Goal: Task Accomplishment & Management: Manage account settings

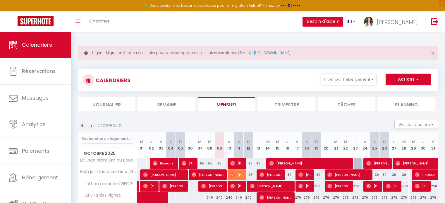
scroll to position [112, 0]
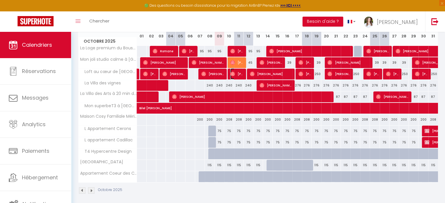
click at [233, 73] on img at bounding box center [232, 74] width 5 height 5
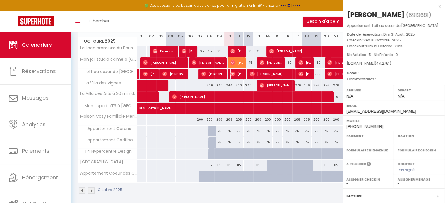
select select "OK"
select select "0"
select select "1"
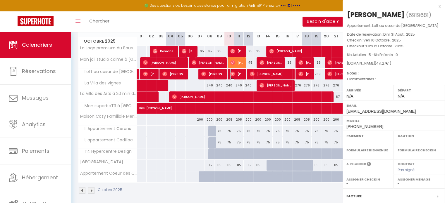
select select
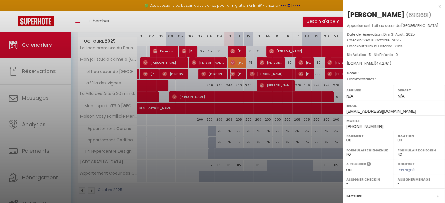
scroll to position [68, 0]
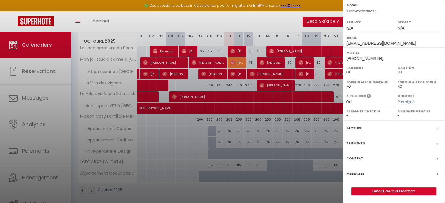
click at [369, 172] on div "Messages" at bounding box center [394, 174] width 102 height 15
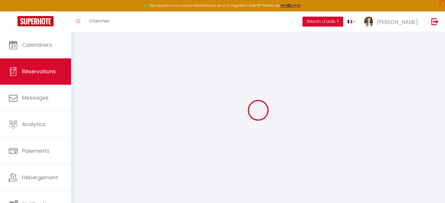
select select
checkbox input "false"
select select
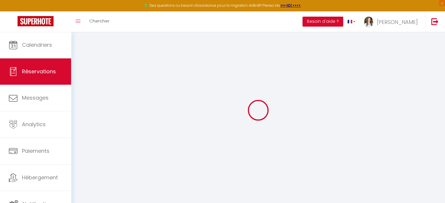
select select
checkbox input "false"
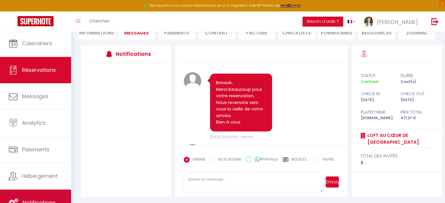
scroll to position [88, 0]
click at [39, 194] on link "Notifications" at bounding box center [35, 203] width 71 height 26
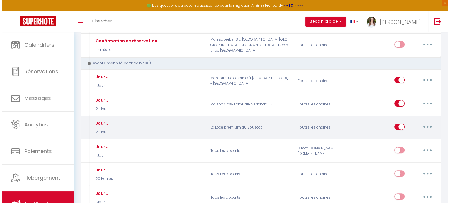
scroll to position [142, 0]
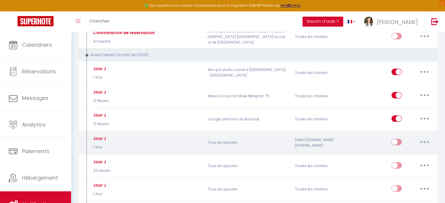
click at [420, 140] on button "button" at bounding box center [425, 142] width 16 height 9
click at [396, 154] on link "Editer" at bounding box center [409, 155] width 43 height 10
type input "Jour J"
select select "1 Jour"
select select "if_booking_is_paid"
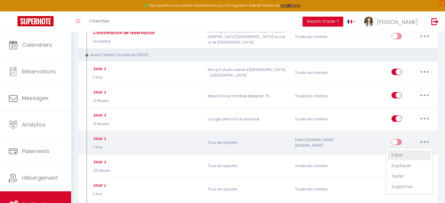
checkbox input "true"
checkbox input "false"
radio input "true"
type input "C'est le jour J ! [RENTAL:NAME]​"
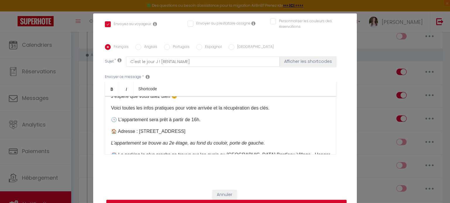
scroll to position [29, 0]
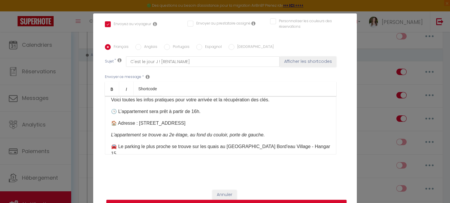
drag, startPoint x: 137, startPoint y: 124, endPoint x: 235, endPoint y: 124, distance: 98.1
click at [235, 124] on p "🏠 Adresse : [STREET_ADDRESS]" at bounding box center [220, 123] width 219 height 7
click at [235, 111] on p "🕓 L’appartement sera prêt à partir de 16h." at bounding box center [220, 111] width 219 height 7
click at [158, 127] on p "🏠 Adresse :" at bounding box center [220, 123] width 219 height 7
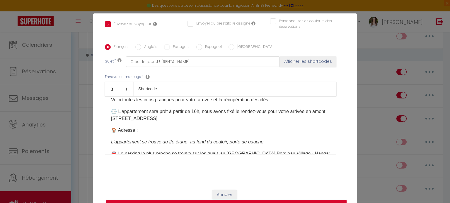
drag, startPoint x: 184, startPoint y: 122, endPoint x: 124, endPoint y: 116, distance: 60.6
click at [124, 116] on p "🕓 L’appartement sera prêt à partir de 16h, nous avons fixé le rendez-vous pour …" at bounding box center [220, 115] width 219 height 14
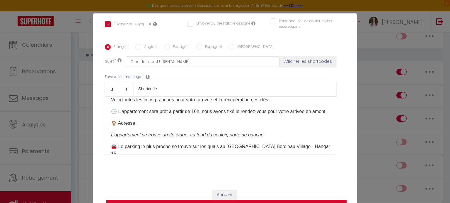
click at [146, 127] on p "🏠 Adresse :" at bounding box center [220, 123] width 219 height 7
click at [138, 127] on p "🏠 Adresse : [STREET_ADDRESS] ​" at bounding box center [220, 123] width 219 height 7
click at [219, 127] on p "🏠 Adresse : [STREET_ADDRESS] ​" at bounding box center [220, 123] width 219 height 7
click at [182, 138] on em "L’appartement se trouve au 2e étage, au fond du couloir, porte de gauche." at bounding box center [188, 135] width 154 height 5
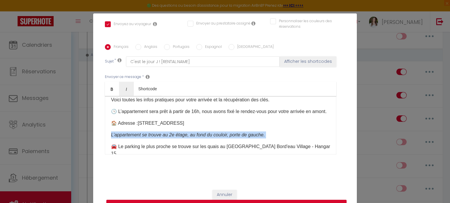
click at [182, 138] on em "L’appartement se trouve au 2e étage, au fond du couloir, porte de gauche." at bounding box center [188, 135] width 154 height 5
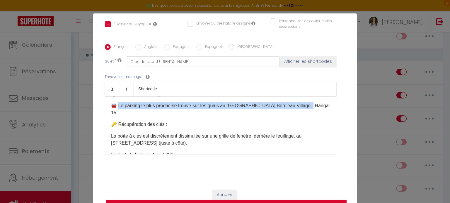
drag, startPoint x: 117, startPoint y: 114, endPoint x: 301, endPoint y: 113, distance: 183.9
click at [301, 113] on p "🚘 Le parking le plus proche se trouve sur les quais au [GEOGRAPHIC_DATA] Bord'e…" at bounding box center [220, 109] width 219 height 14
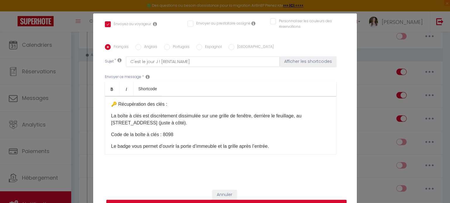
scroll to position [88, 0]
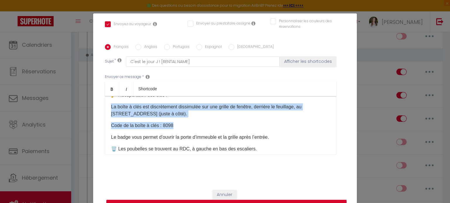
drag, startPoint x: 182, startPoint y: 135, endPoint x: 100, endPoint y: 112, distance: 85.0
click at [100, 112] on div "Titre * Jour J Pour cet hébergement Sélectionner les hébergements Tous les appa…" at bounding box center [225, 40] width 264 height 288
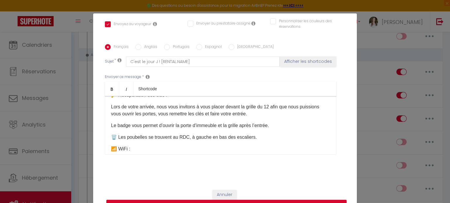
click at [189, 129] on p "Le badge vous permet d’ouvrir la porte d’immeuble et la grille après l’entrée." at bounding box center [220, 125] width 219 height 7
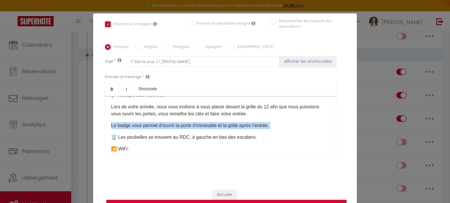
click at [189, 129] on p "Le badge vous permet d’ouvrir la porte d’immeuble et la grille après l’entrée." at bounding box center [220, 125] width 219 height 7
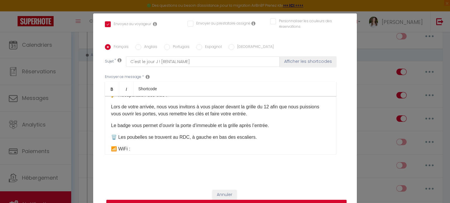
click at [278, 118] on p "Lors de votre arrivée, nous vous invitons à vous placer devant la grille du 12 …" at bounding box center [220, 111] width 219 height 14
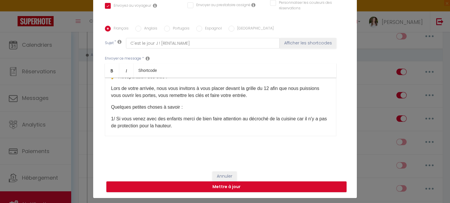
scroll to position [27, 0]
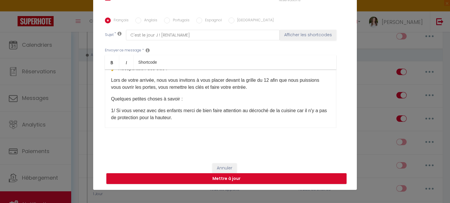
click at [327, 128] on div "Coucou [GUEST:FIRST_NAME], J’espère que vous allez bien 😊 Voici toutes les info…" at bounding box center [220, 99] width 231 height 59
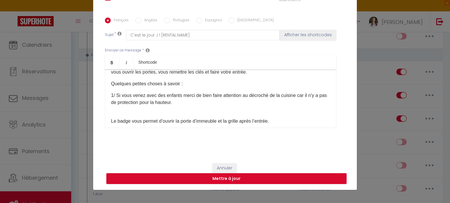
scroll to position [108, 0]
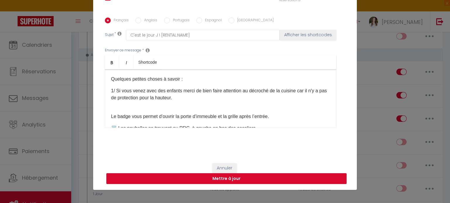
click at [116, 97] on p "1/ Si vous venez avec des enfants merci de bien faire attention au décroché de …" at bounding box center [220, 98] width 219 height 21
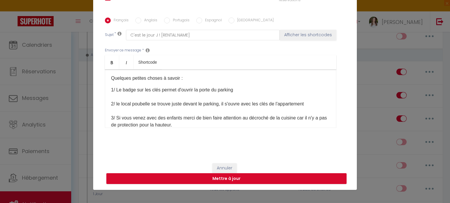
scroll to position [138, 0]
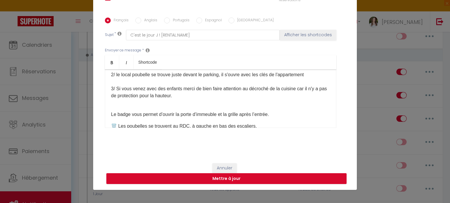
click at [223, 118] on p "Le badge vous permet d’ouvrir la porte d’immeuble et la grille après l’entrée." at bounding box center [220, 114] width 219 height 7
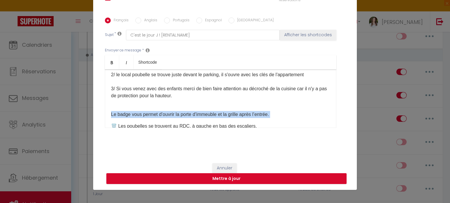
click at [223, 118] on p "Le badge vous permet d’ouvrir la porte d’immeuble et la grille après l’entrée." at bounding box center [220, 114] width 219 height 7
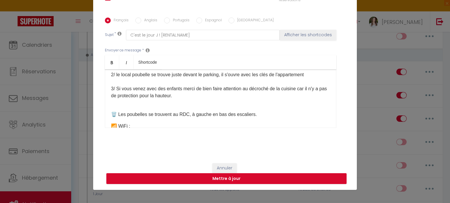
click at [210, 118] on p "🗑️ Les poubelles se trouvent au RDC, à gauche en bas des escaliers." at bounding box center [220, 114] width 219 height 7
click at [120, 118] on p "🗑️ Les poubelles se trouvent au RDC, à gauche en bas des escaliers." at bounding box center [220, 114] width 219 height 7
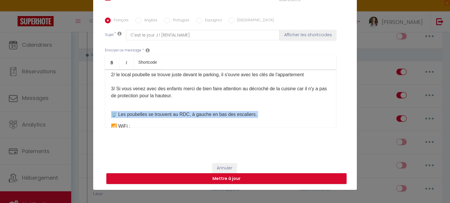
click at [120, 118] on p "🗑️ Les poubelles se trouvent au RDC, à gauche en bas des escaliers." at bounding box center [220, 114] width 219 height 7
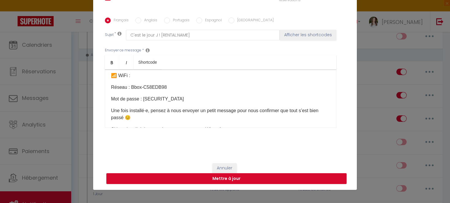
scroll to position [167, 0]
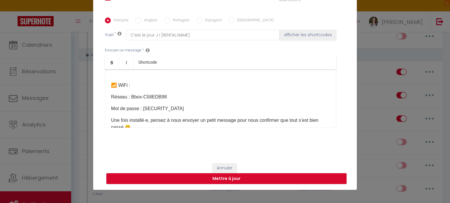
click at [125, 109] on div "Coucou [GUEST:FIRST_NAME], J’espère que vous allez bien 😊 Voici toutes les info…" at bounding box center [220, 99] width 231 height 59
click at [107, 117] on div "Coucou [GUEST:FIRST_NAME], J’espère que vous allez bien 😊 Voici toutes les info…" at bounding box center [220, 99] width 231 height 59
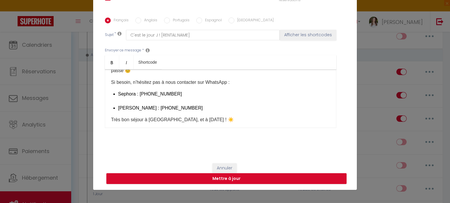
scroll to position [226, 0]
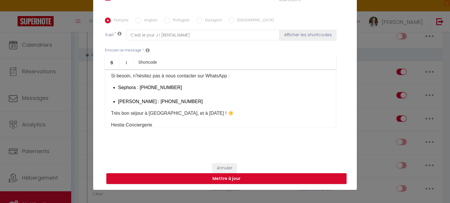
click at [118, 98] on li "Sephora : [PHONE_NUMBER]" at bounding box center [224, 91] width 212 height 14
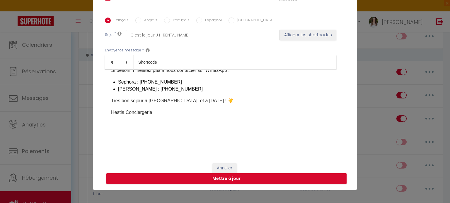
scroll to position [238, 0]
click at [151, 111] on p "Hestia Conciergerie" at bounding box center [220, 112] width 219 height 7
click at [138, 128] on div "Envoyer ce message * Bold Italic Shortcode Rich text editor Coucou [GUEST:FIRST…" at bounding box center [225, 87] width 240 height 95
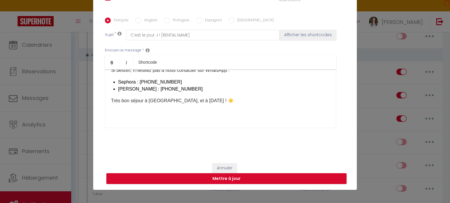
click at [143, 122] on div "Coucou [GUEST:FIRST_NAME], J’espère que vous allez bien 😊 Voici toutes les info…" at bounding box center [220, 99] width 231 height 59
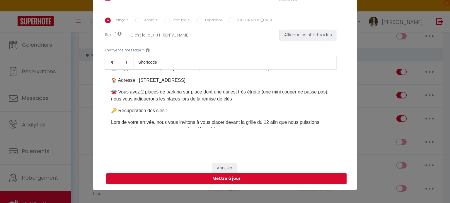
scroll to position [59, 0]
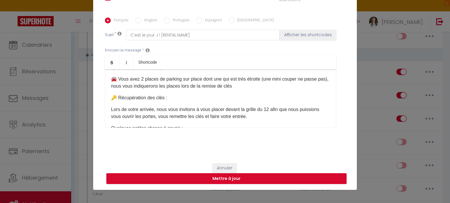
click at [290, 88] on p "🚘 Vous avez 2 places de parking sur place dont une qui est très étroite (une mi…" at bounding box center [220, 83] width 219 height 14
click at [252, 90] on p "🚘 Vous avez 2 places de parking sur place dont une qui est très étroite (une mi…" at bounding box center [220, 83] width 219 height 14
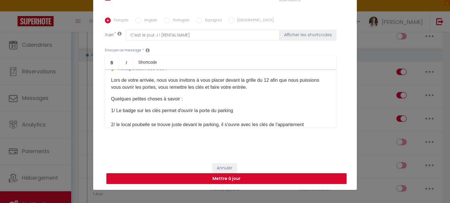
click at [269, 89] on p "Lors de votre arrivée, nous vous invitons à vous placer devant la grille du 12 …" at bounding box center [220, 84] width 219 height 14
click at [148, 91] on p "Lors de votre arrivée, nous vous invitons à vous placer devant la grille du 12 …" at bounding box center [220, 84] width 219 height 14
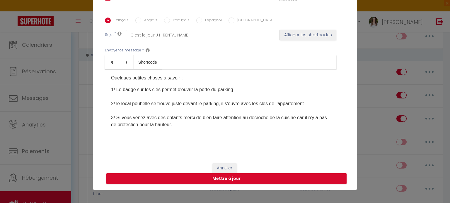
scroll to position [117, 0]
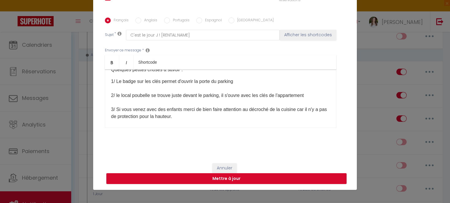
click at [115, 103] on p "1/ Le badge sur les clés permet d'ouvrir la porte du parking 2/ le local poubel…" at bounding box center [220, 102] width 219 height 49
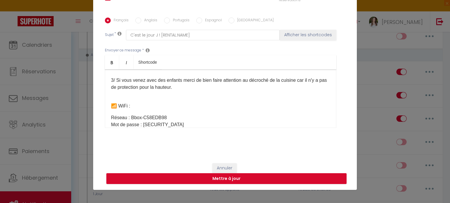
click at [150, 98] on p "1/ Le badge sur les clés permet d'ouvrir la porte du parking 2/ Le local poubel…" at bounding box center [220, 73] width 219 height 49
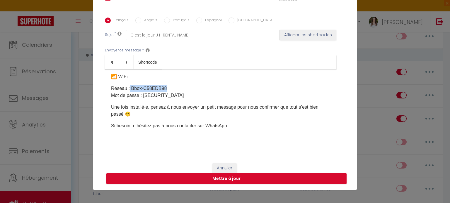
drag, startPoint x: 127, startPoint y: 96, endPoint x: 211, endPoint y: 93, distance: 84.1
click at [211, 93] on p "Réseau : Bbox-C58EDB98 Mot de passe : [SECURITY_DATA]" at bounding box center [220, 92] width 219 height 14
drag, startPoint x: 195, startPoint y: 103, endPoint x: 141, endPoint y: 100, distance: 54.5
click at [141, 99] on p "Réseau : Mot de passe : [SECURITY_DATA]" at bounding box center [220, 92] width 219 height 14
click at [147, 114] on p "Une fois installé·e, pensez à nous envoyer un petit message pour nous confirmer…" at bounding box center [220, 111] width 219 height 14
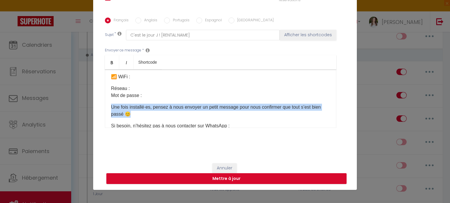
drag, startPoint x: 152, startPoint y: 124, endPoint x: 95, endPoint y: 109, distance: 58.8
click at [95, 109] on div "Titre * Jour J Pour cet hébergement Sélectionner les hébergements Tous les appa…" at bounding box center [225, 13] width 264 height 288
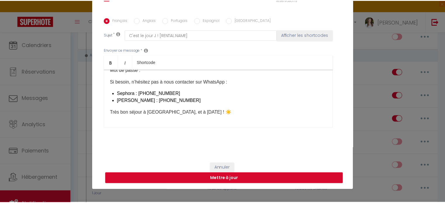
scroll to position [208, 0]
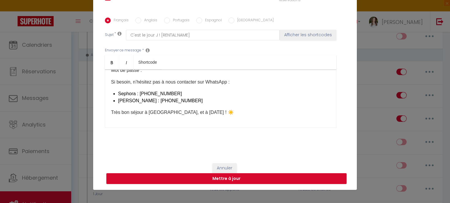
click at [212, 118] on div "Coucou [GUEST:FIRST_NAME], J’espère que vous allez bien 😊 Voici toutes les info…" at bounding box center [220, 99] width 231 height 59
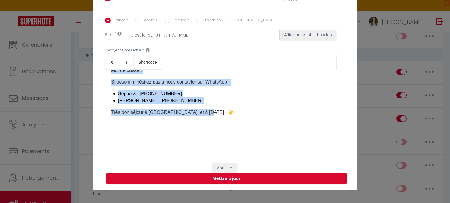
copy div "Loremi [DOLOR:SITAM_CONS], A’elitse doe temp incid utla 😊 Etdol magnaa eni admi…"
click at [215, 181] on button "Mettre à jour" at bounding box center [226, 179] width 240 height 11
checkbox input "true"
checkbox input "false"
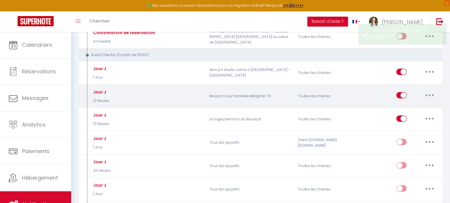
scroll to position [0, 0]
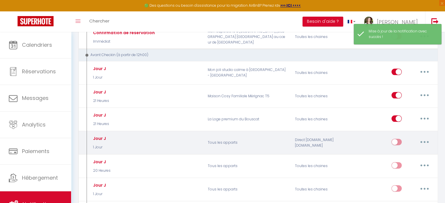
click at [420, 139] on button "button" at bounding box center [425, 142] width 16 height 9
click at [404, 152] on link "Editer" at bounding box center [409, 155] width 43 height 10
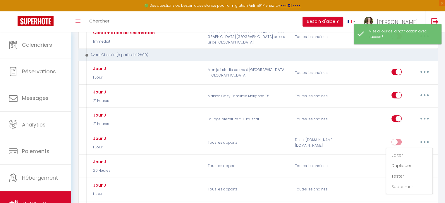
type input "Jour J"
select select "1 Jour"
select select "if_booking_is_paid"
checkbox input "true"
checkbox input "false"
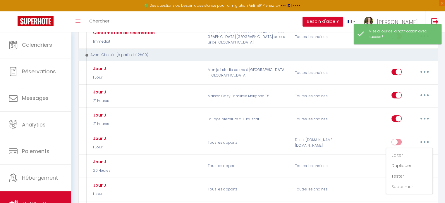
checkbox input "false"
radio input "true"
type input "C'est le jour J ! [RENTAL:NAME]​"
checkbox input "false"
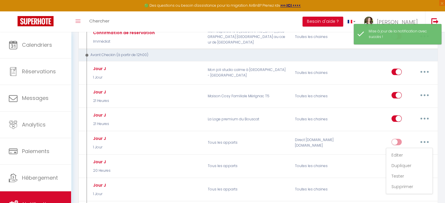
checkbox input "false"
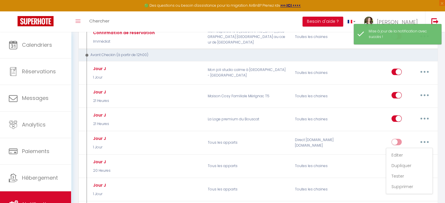
checkbox input "false"
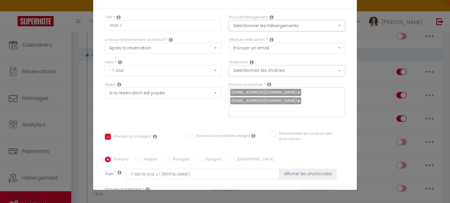
click at [286, 24] on button "Sélectionner les hébergements" at bounding box center [287, 25] width 116 height 11
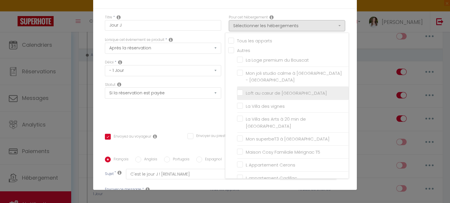
click at [273, 90] on input "Loft au cœur de [GEOGRAPHIC_DATA]" at bounding box center [293, 93] width 112 height 6
checkbox input "true"
checkbox input "false"
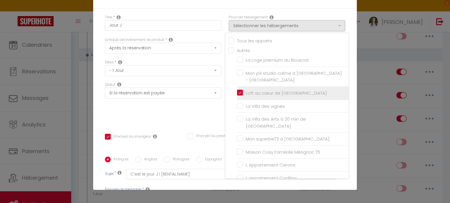
checkbox input "false"
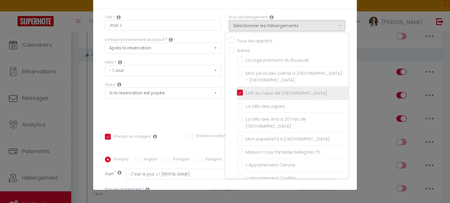
checkbox input "false"
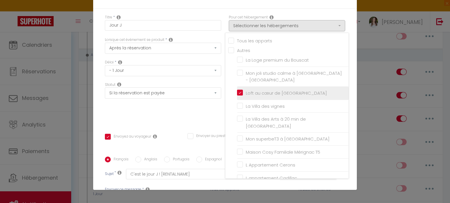
checkbox input "false"
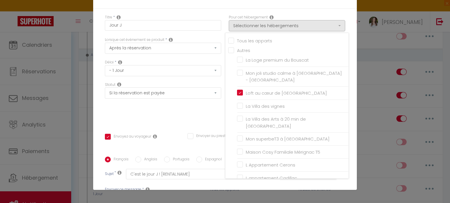
click at [186, 113] on div "Statut Aucun Si la réservation est payée Si réservation non payée Si la caution…" at bounding box center [163, 102] width 124 height 41
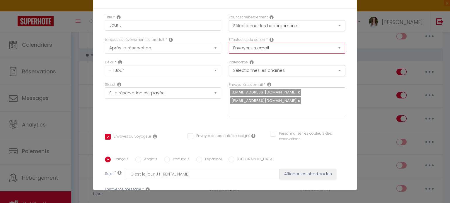
click at [267, 47] on select "Envoyer un email Envoyer un SMS Envoyer une notification push" at bounding box center [287, 48] width 116 height 11
click at [158, 118] on div "Statut Aucun Si la réservation est payée Si réservation non payée Si la caution…" at bounding box center [163, 102] width 124 height 41
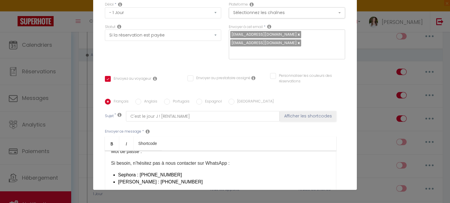
scroll to position [59, 0]
click at [143, 104] on label "Anglais" at bounding box center [149, 101] width 16 height 6
click at [141, 104] on input "Anglais" at bounding box center [138, 101] width 6 height 6
radio input "true"
checkbox input "true"
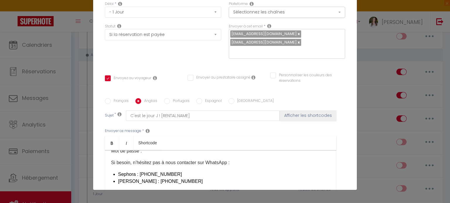
checkbox input "false"
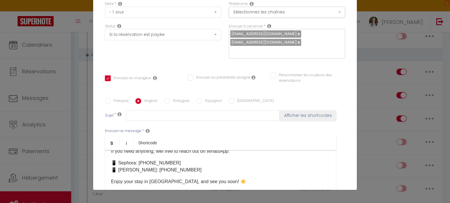
click at [207, 168] on p "📱 Sephora: [PHONE_NUMBER] 📱 [GEOGRAPHIC_DATA]: [PHONE_NUMBER]" at bounding box center [220, 167] width 219 height 14
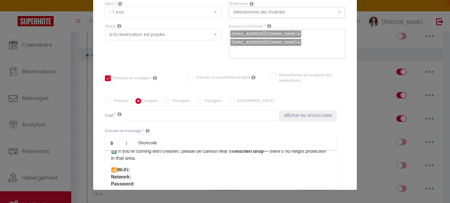
scroll to position [0, 0]
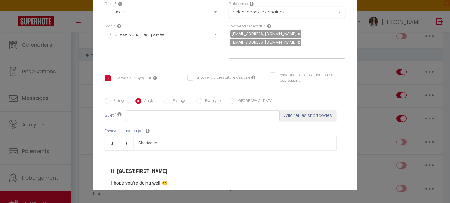
click at [106, 169] on div "Hi [GUEST:FIRST_NAME], I hope you’re doing well 😊 Here’s all the practical info…" at bounding box center [220, 179] width 231 height 59
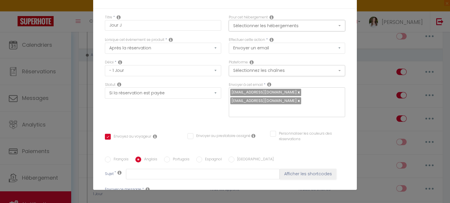
click at [278, 28] on button "Sélectionner les hébergements" at bounding box center [287, 25] width 116 height 11
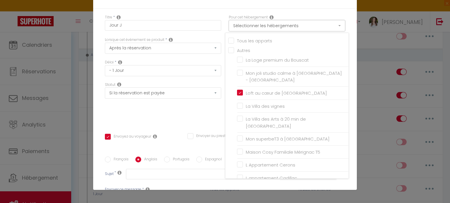
click at [278, 28] on button "Sélectionner les hébergements" at bounding box center [287, 25] width 116 height 11
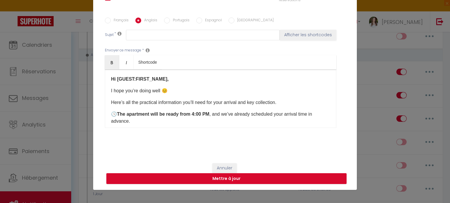
scroll to position [29, 0]
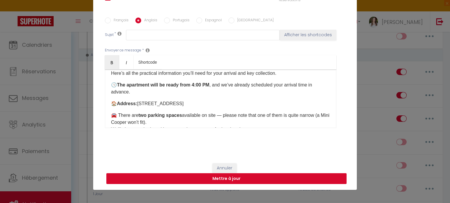
click at [211, 181] on button "Mettre à jour" at bounding box center [226, 179] width 240 height 11
checkbox input "true"
checkbox input "false"
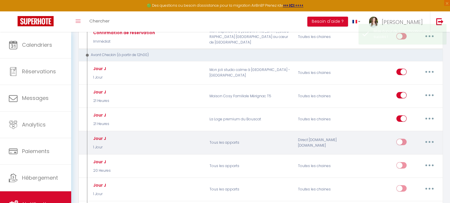
scroll to position [0, 0]
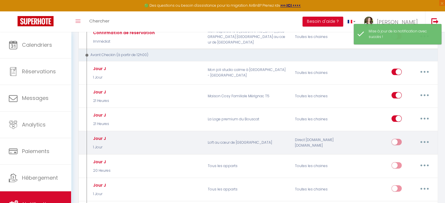
click at [422, 141] on button "button" at bounding box center [425, 142] width 16 height 9
click at [418, 151] on link "Editer" at bounding box center [409, 155] width 43 height 10
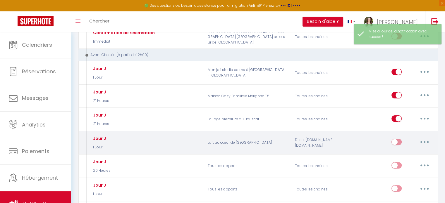
type input "Jour J"
select select "1 Jour"
select select "if_booking_is_paid"
checkbox input "true"
checkbox input "false"
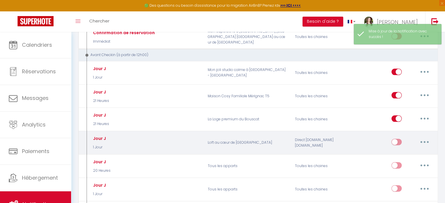
checkbox input "false"
radio input "true"
type input "C'est le jour J ! [RENTAL:NAME]​"
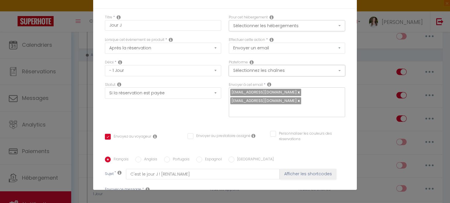
click at [256, 70] on button "Sélectionnez les chaînes" at bounding box center [287, 70] width 116 height 11
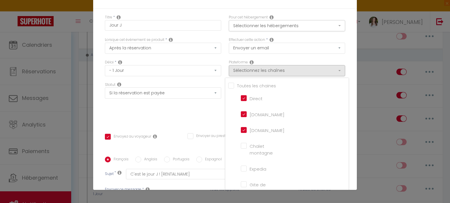
click at [228, 85] on input "Tous les apparts" at bounding box center [288, 86] width 120 height 6
checkbox input "true"
checkbox montagne "true"
checkbox input "true"
checkbox France "true"
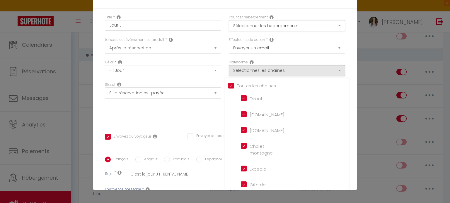
checkbox input "true"
checkbox iCal "true"
checkbox input "true"
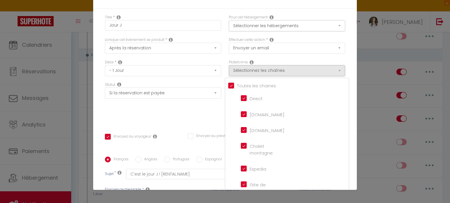
checkbox input "true"
checkbox tourisme "true"
checkbox input "true"
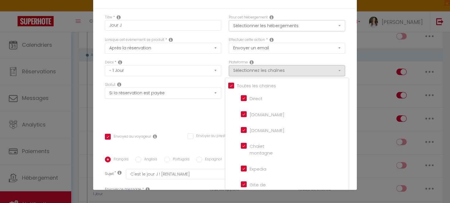
checkbox input "false"
click at [199, 109] on div "Statut Aucun Si la réservation est payée Si réservation non payée Si la caution…" at bounding box center [163, 102] width 124 height 41
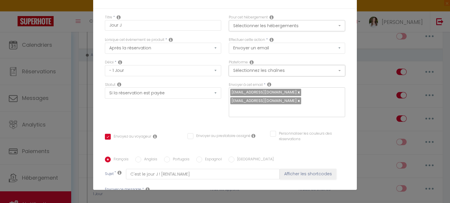
click at [281, 69] on button "Sélectionnez les chaînes" at bounding box center [287, 70] width 116 height 11
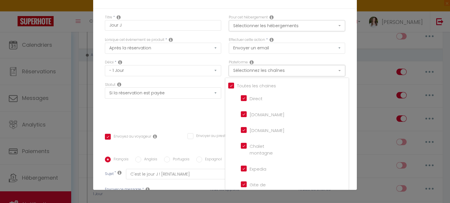
click at [281, 69] on button "Sélectionnez les chaînes" at bounding box center [287, 70] width 116 height 11
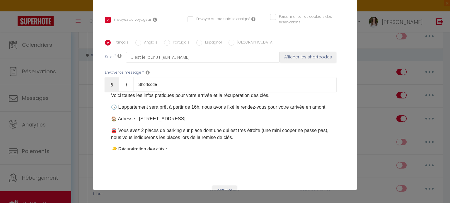
scroll to position [139, 0]
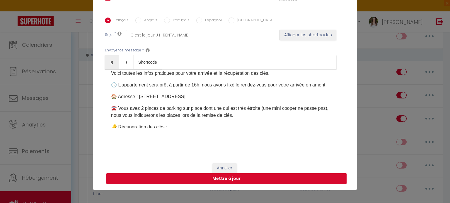
click at [246, 174] on button "Mettre à jour" at bounding box center [226, 179] width 240 height 11
checkbox input "true"
checkbox input "false"
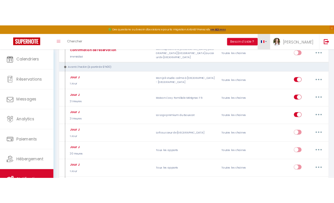
scroll to position [153, 0]
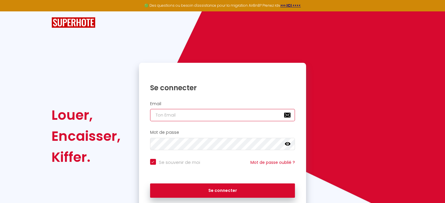
click at [180, 118] on input "email" at bounding box center [222, 115] width 145 height 12
type input "[PERSON_NAME][EMAIL_ADDRESS][DOMAIN_NAME]"
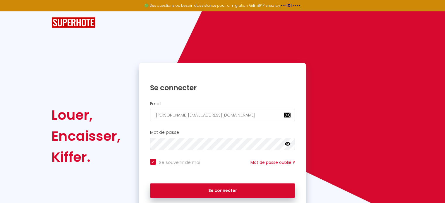
click at [150, 184] on button "Se connecter" at bounding box center [222, 191] width 145 height 15
checkbox input "true"
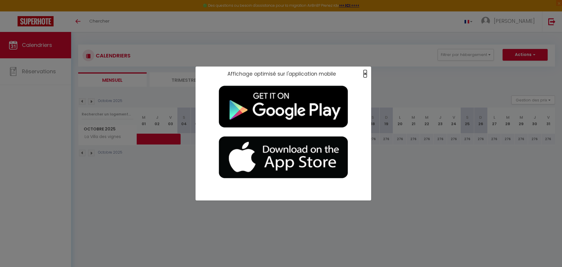
click at [365, 75] on span "×" at bounding box center [365, 73] width 3 height 7
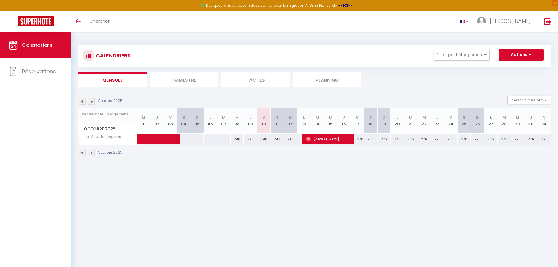
click at [89, 103] on img at bounding box center [91, 101] width 6 height 6
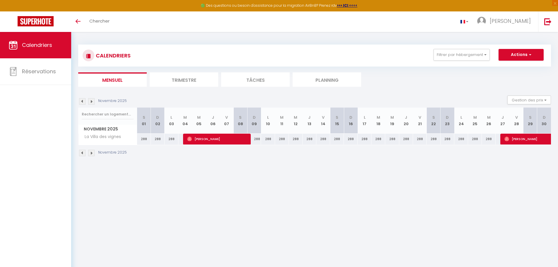
click at [83, 103] on img at bounding box center [82, 101] width 6 height 6
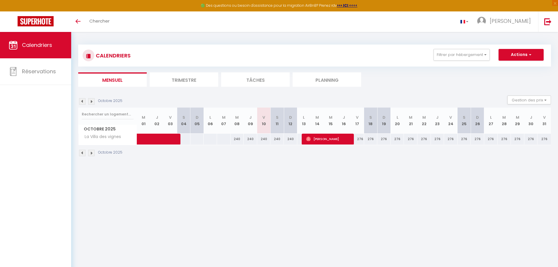
click at [93, 99] on img at bounding box center [91, 101] width 6 height 6
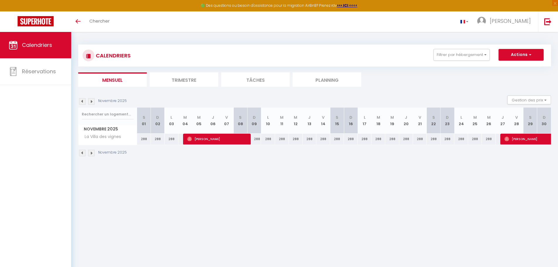
click at [82, 100] on img at bounding box center [82, 101] width 6 height 6
